Goal: Navigation & Orientation: Find specific page/section

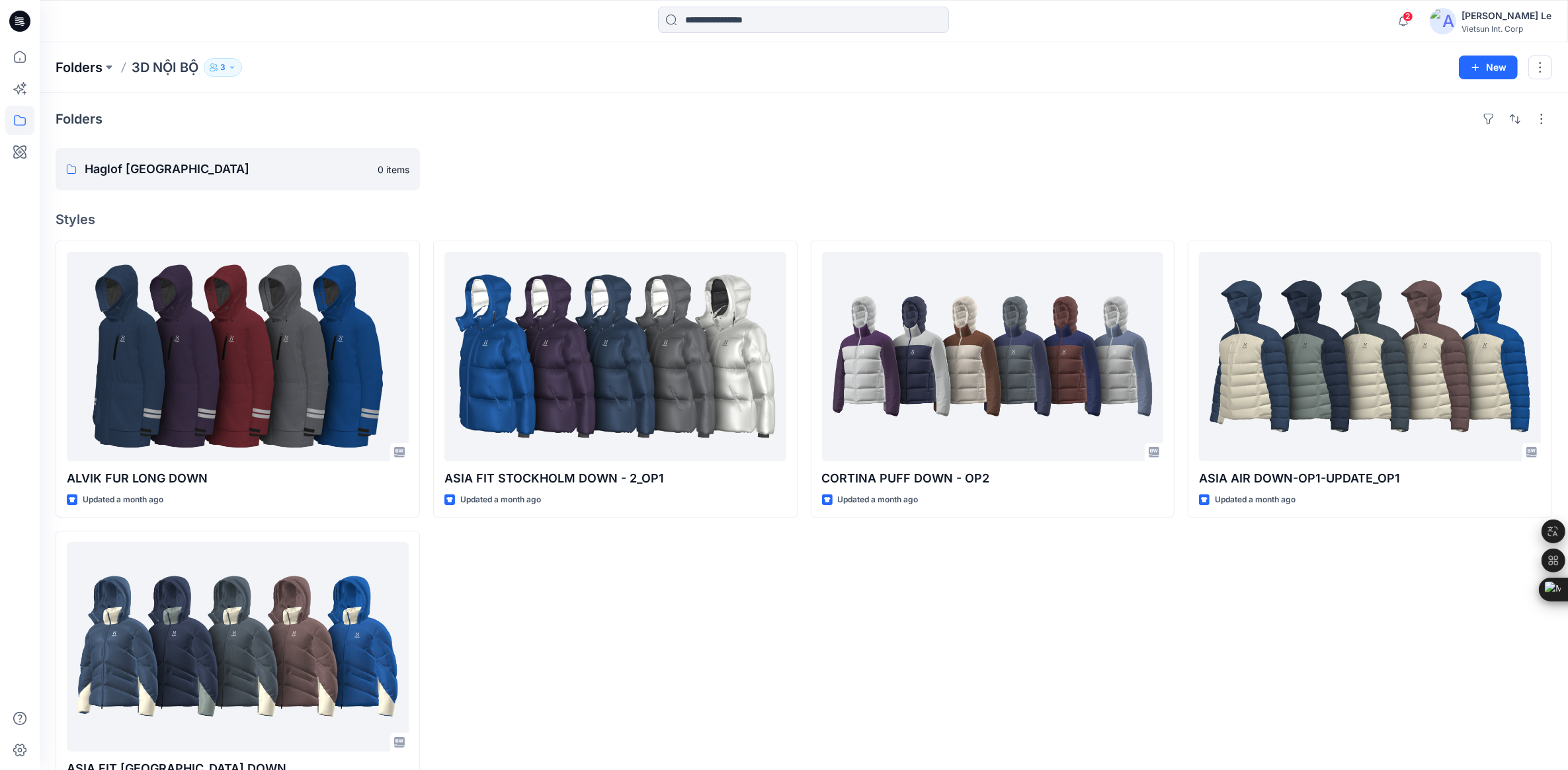
click at [80, 64] on p "Folders" at bounding box center [79, 67] width 47 height 18
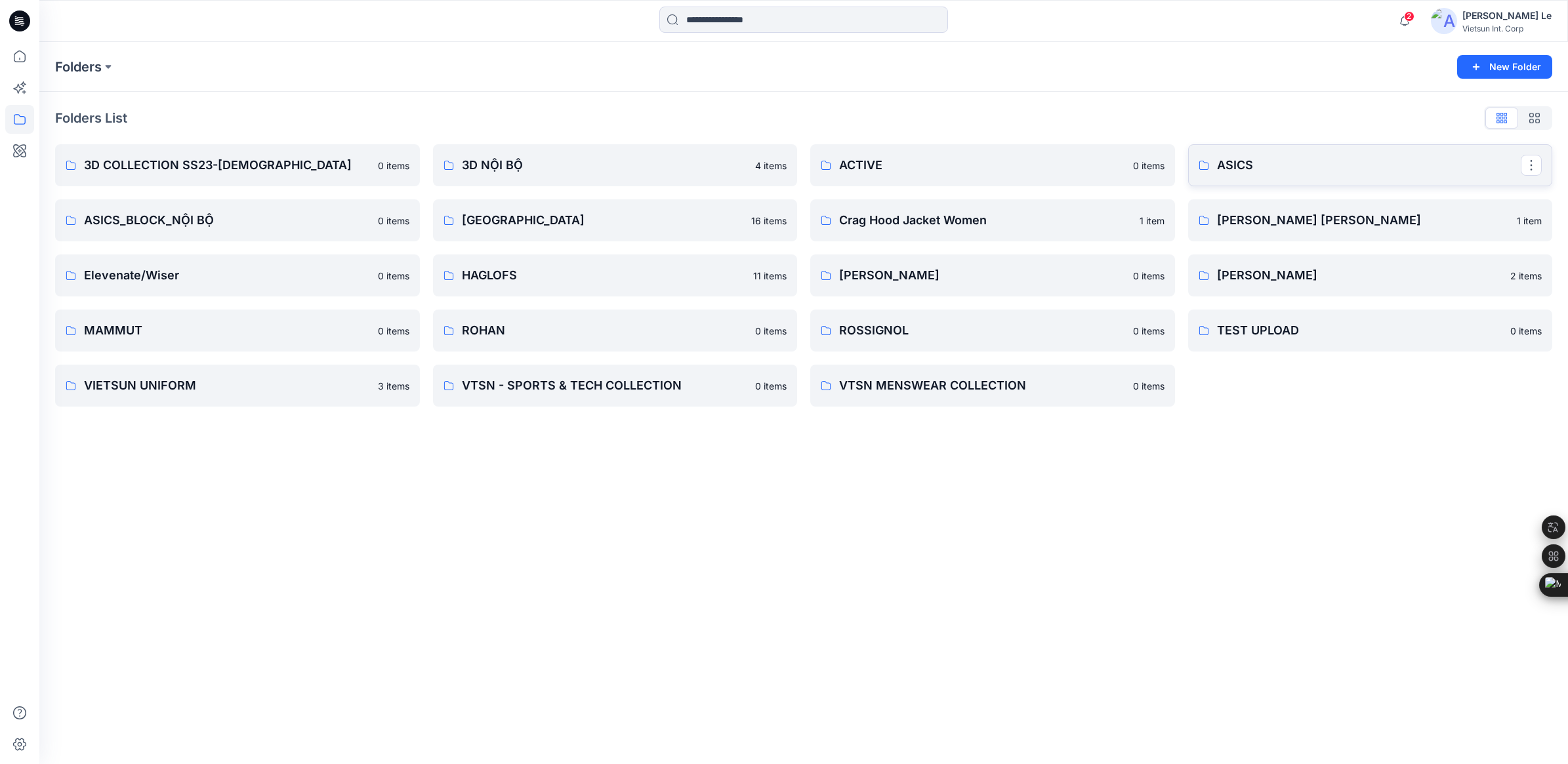
click at [1287, 165] on p "ASICS" at bounding box center [1369, 165] width 304 height 18
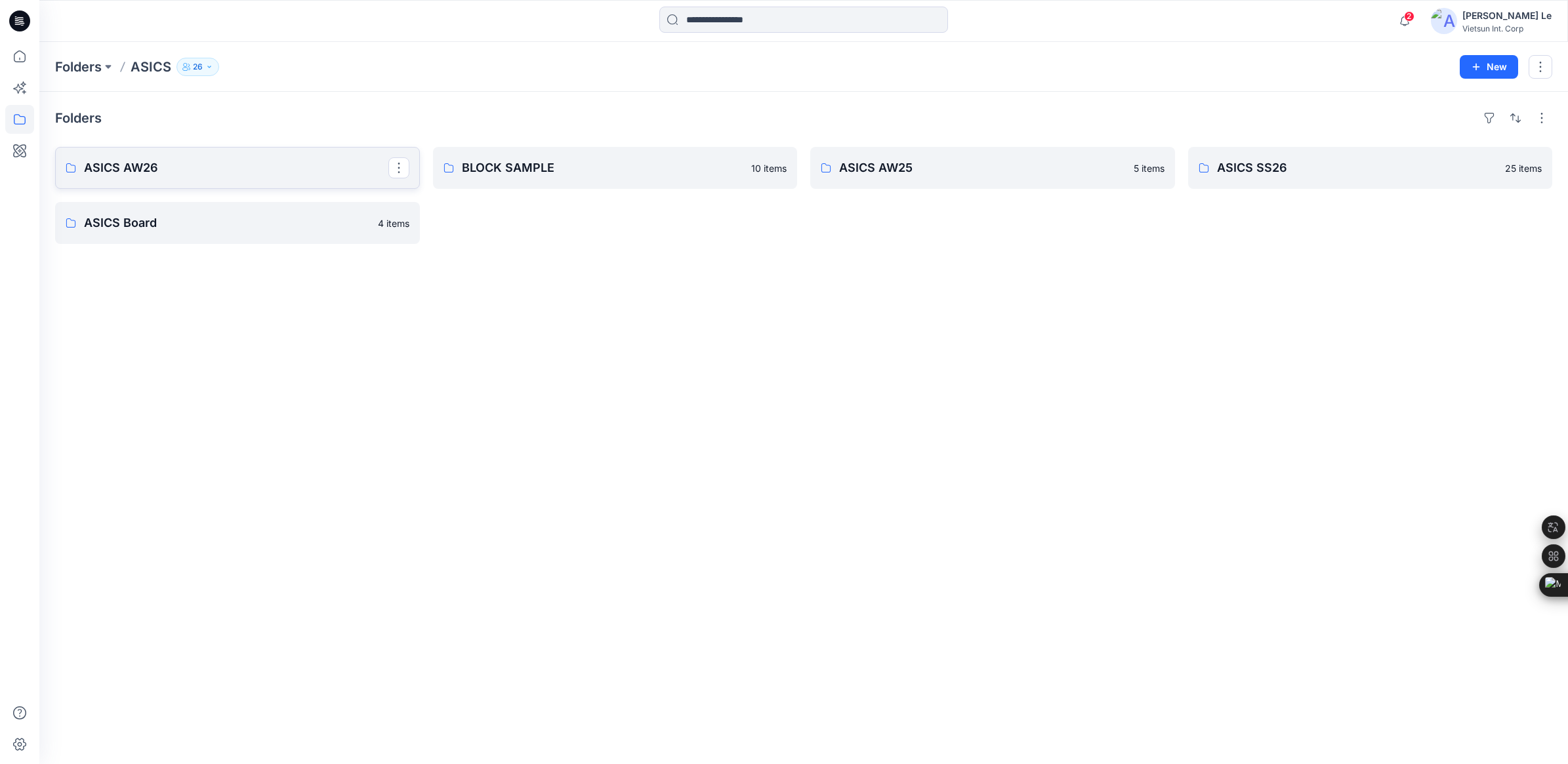
click at [178, 169] on p "ASICS AW26" at bounding box center [236, 168] width 304 height 18
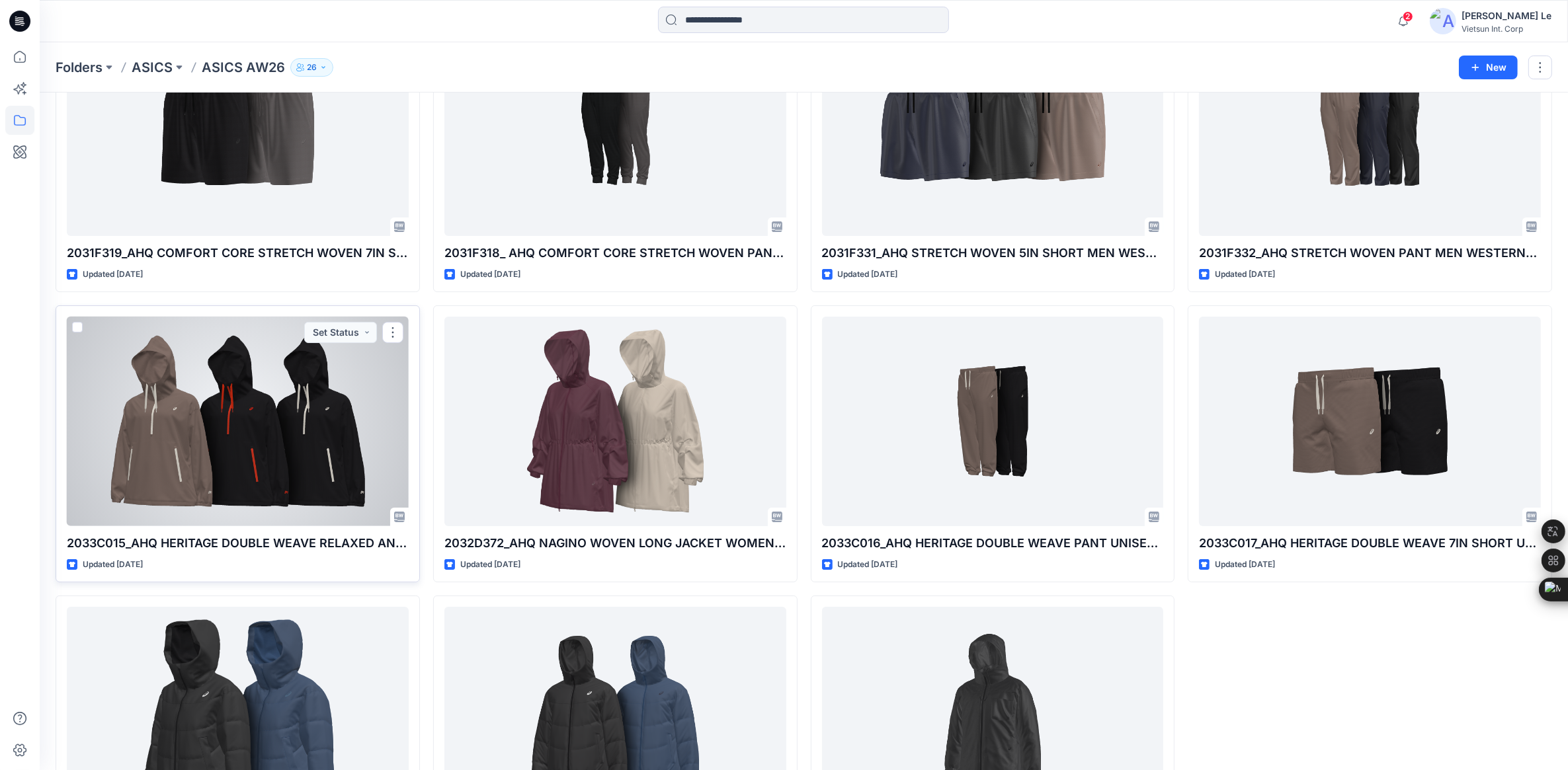
scroll to position [252, 0]
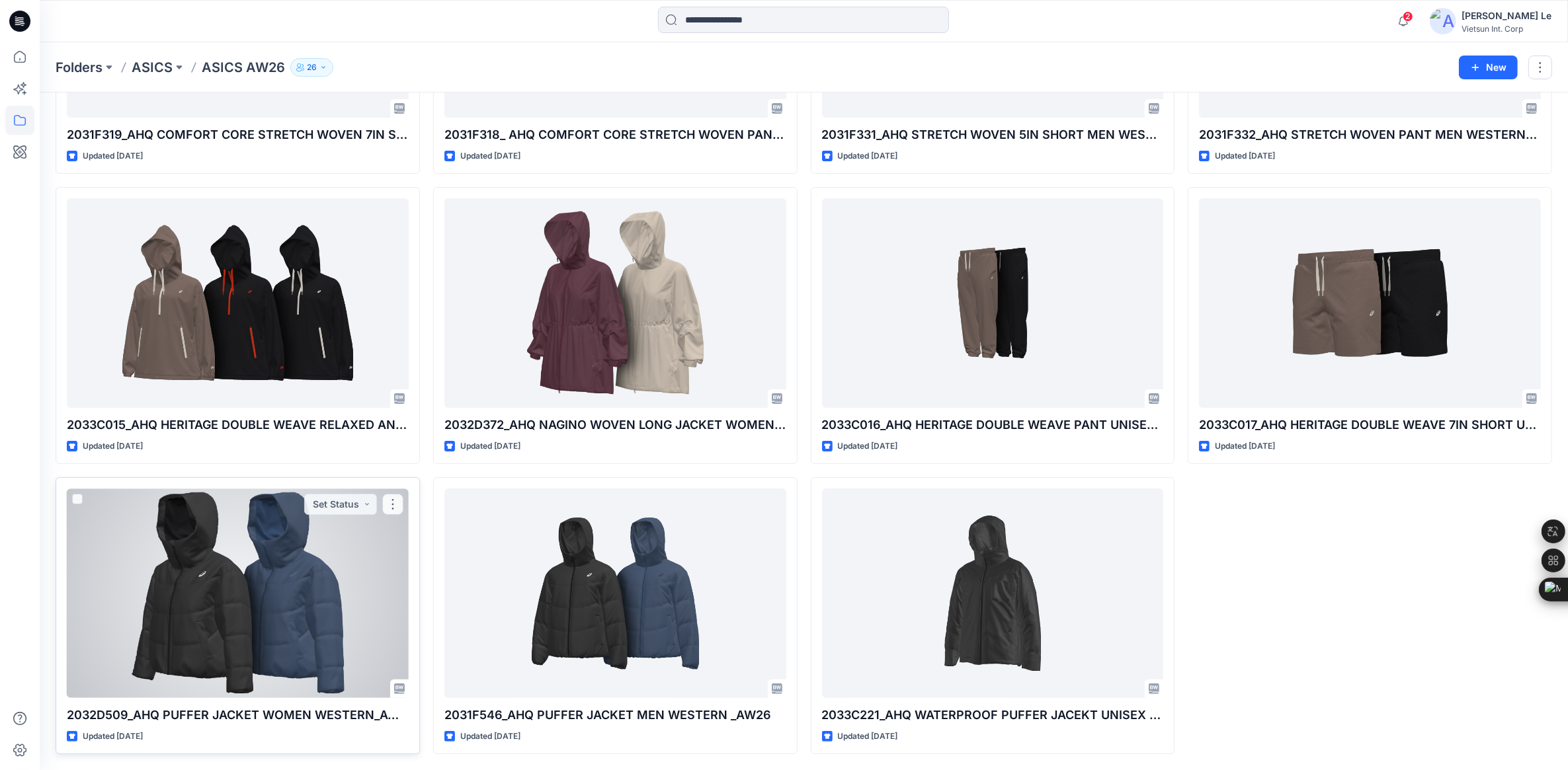
click at [222, 579] on div at bounding box center [237, 592] width 342 height 209
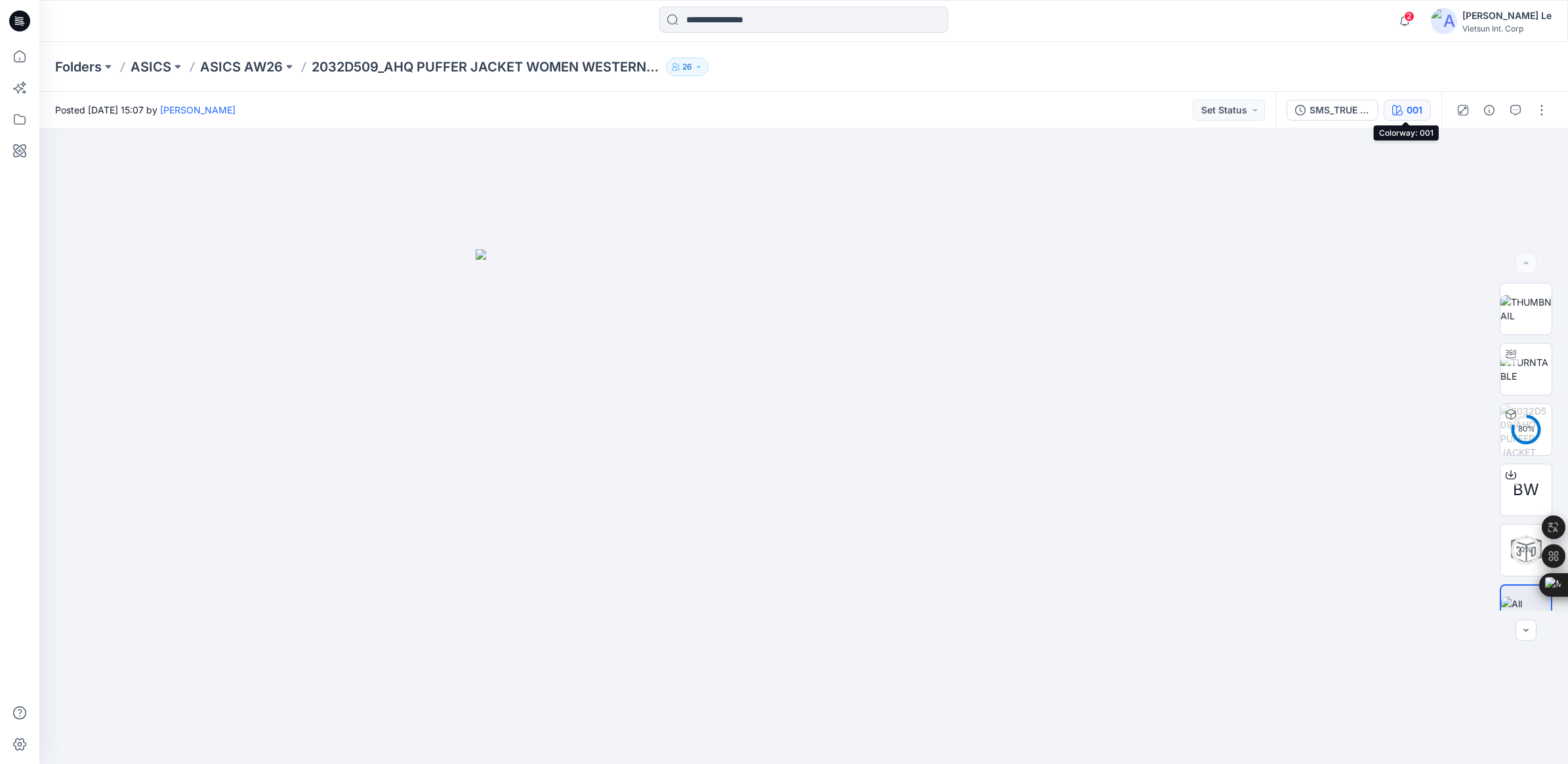
click at [1406, 103] on div "001" at bounding box center [1414, 110] width 15 height 14
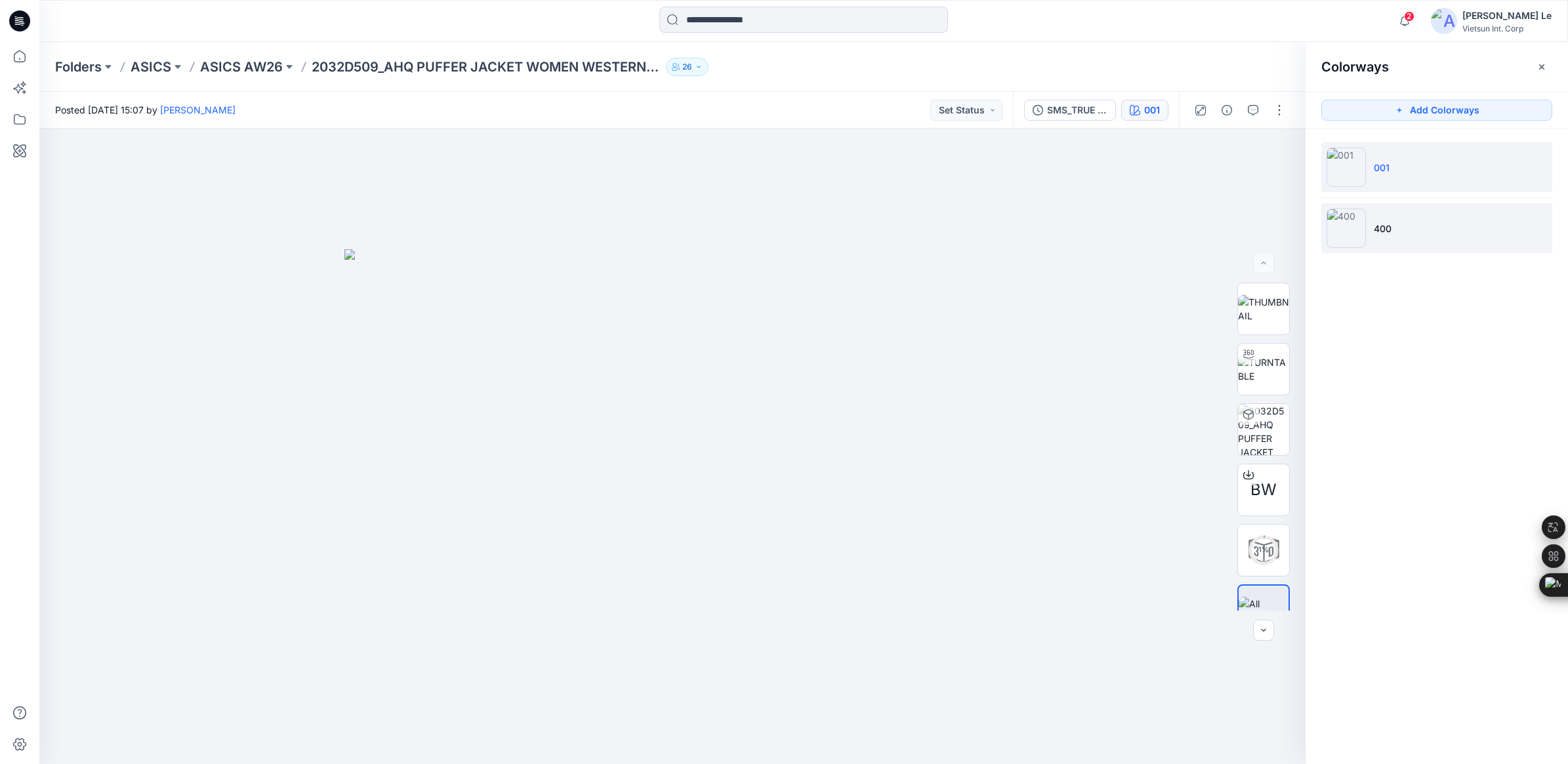
click at [1355, 227] on img at bounding box center [1345, 228] width 39 height 39
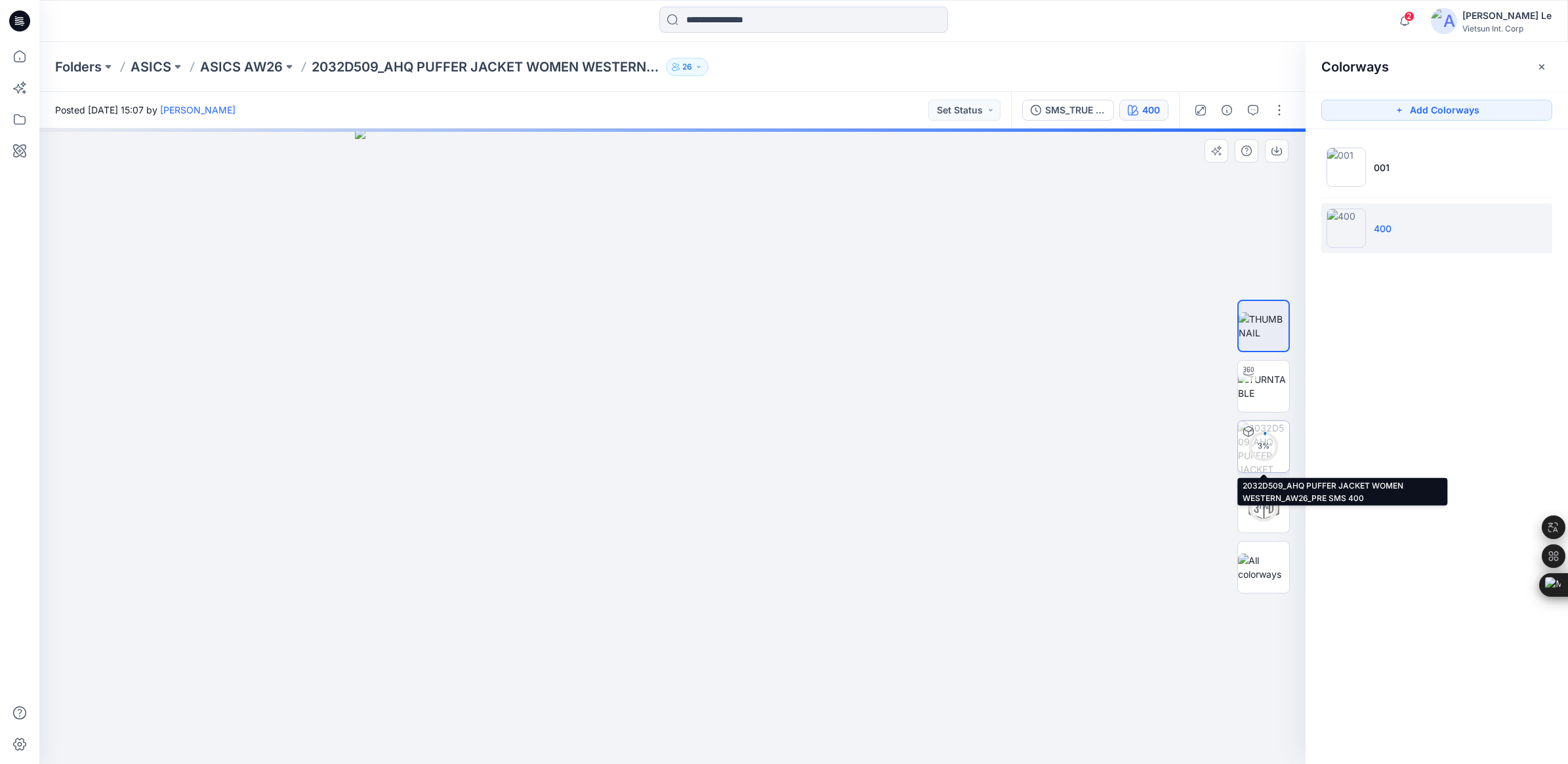
click at [1267, 450] on div "3 %" at bounding box center [1263, 446] width 32 height 11
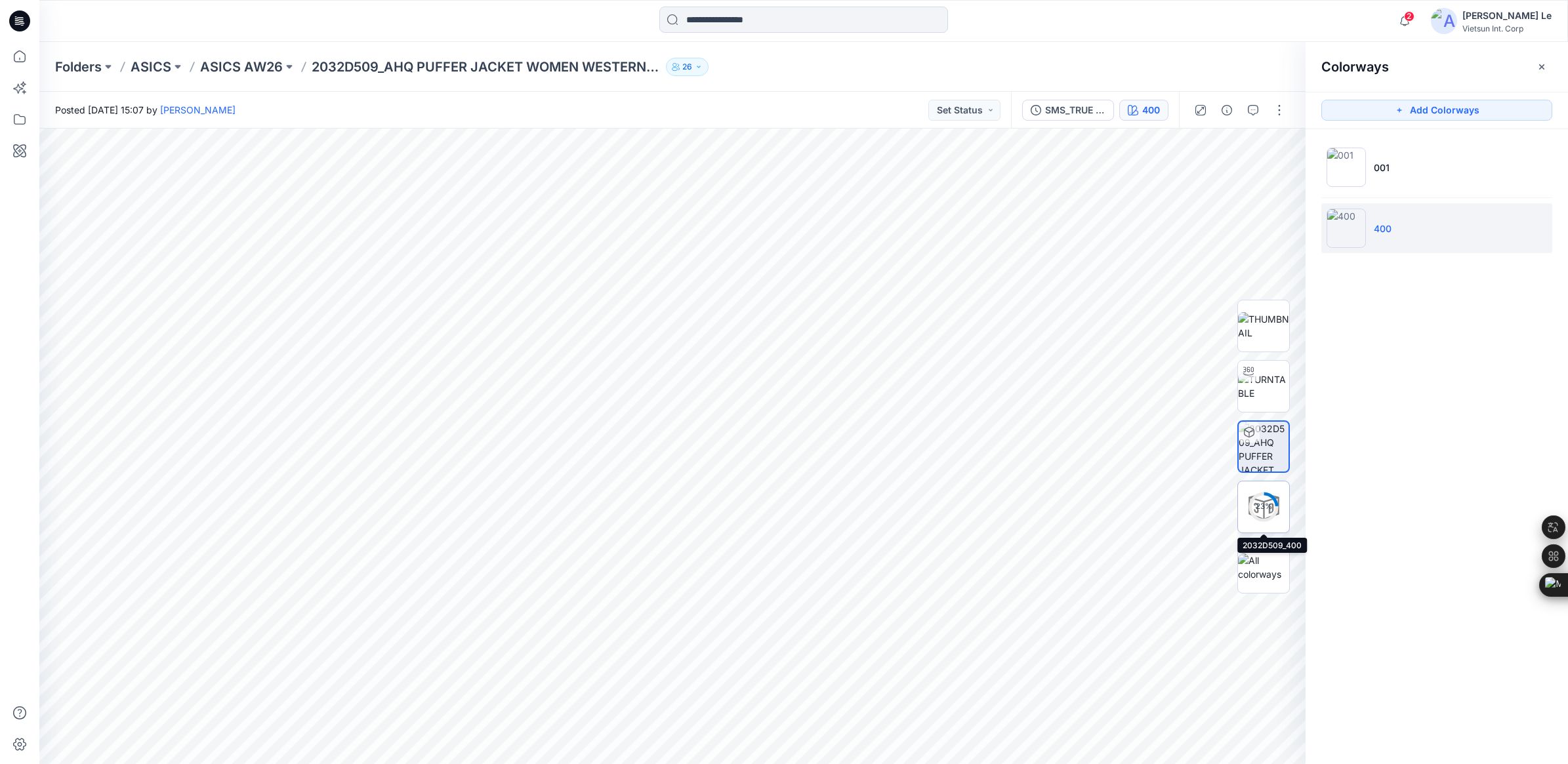
click at [1258, 493] on circle at bounding box center [1263, 506] width 26 height 26
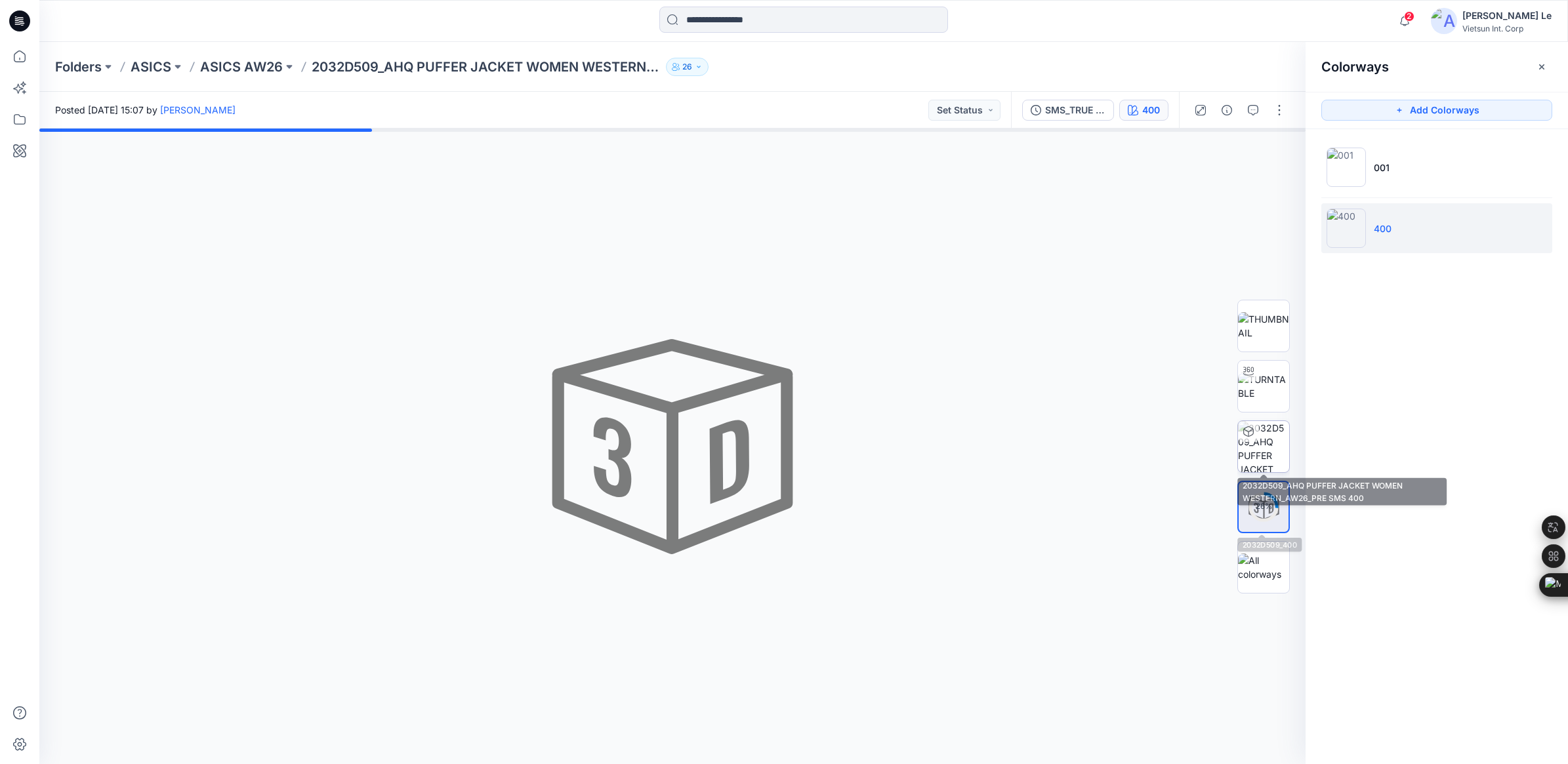
click at [1261, 447] on img at bounding box center [1263, 446] width 51 height 51
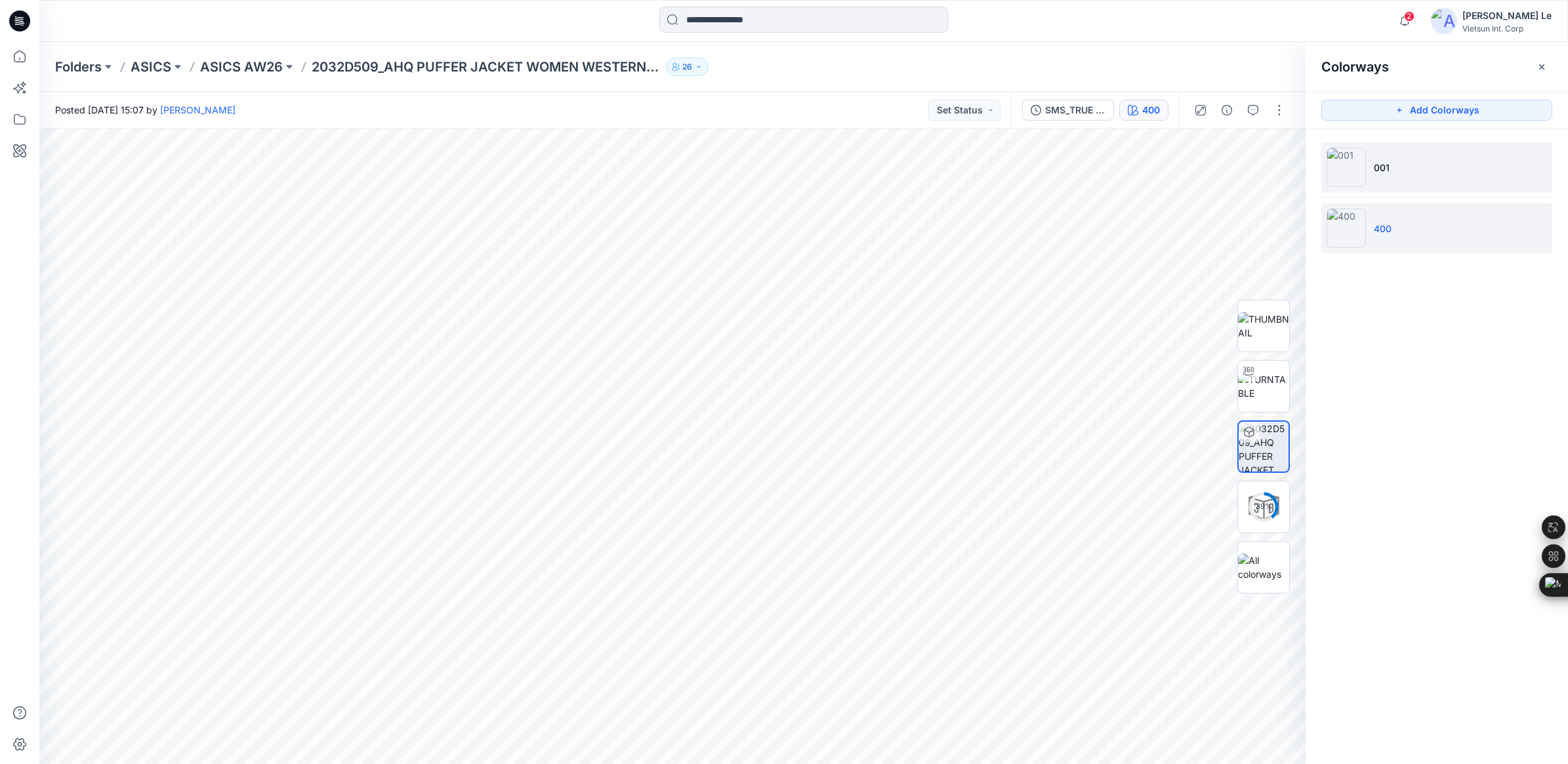
click at [1407, 174] on li "001" at bounding box center [1436, 168] width 231 height 50
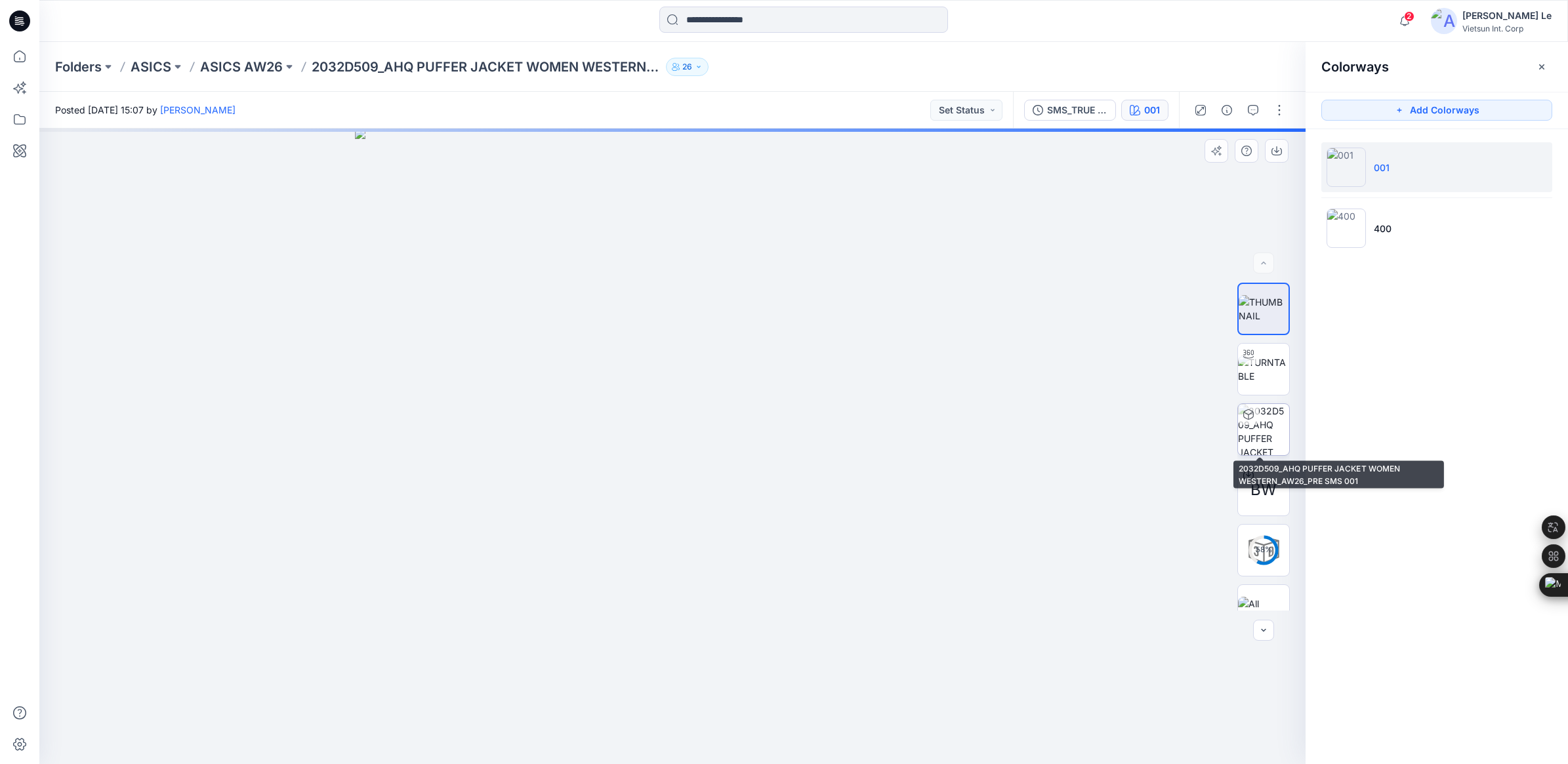
click at [1258, 443] on img at bounding box center [1263, 429] width 51 height 51
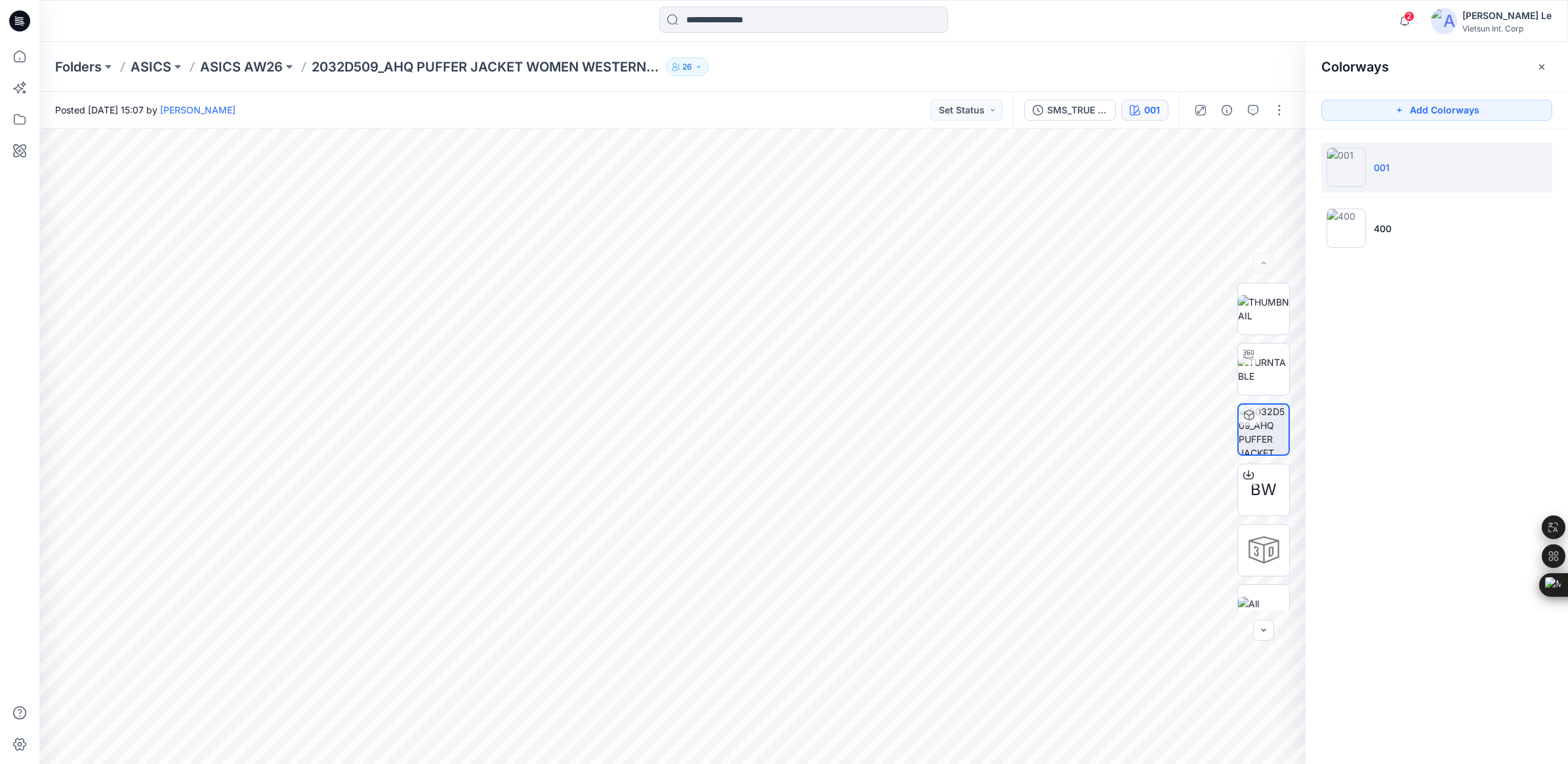
click at [259, 77] on div "Folders ASICS ASICS AW26 2032D509_AHQ PUFFER JACKET WOMEN WESTERN_AW26 26" at bounding box center [803, 67] width 1529 height 50
click at [259, 71] on p "ASICS AW26" at bounding box center [241, 66] width 82 height 18
